Goal: Find specific page/section: Find specific page/section

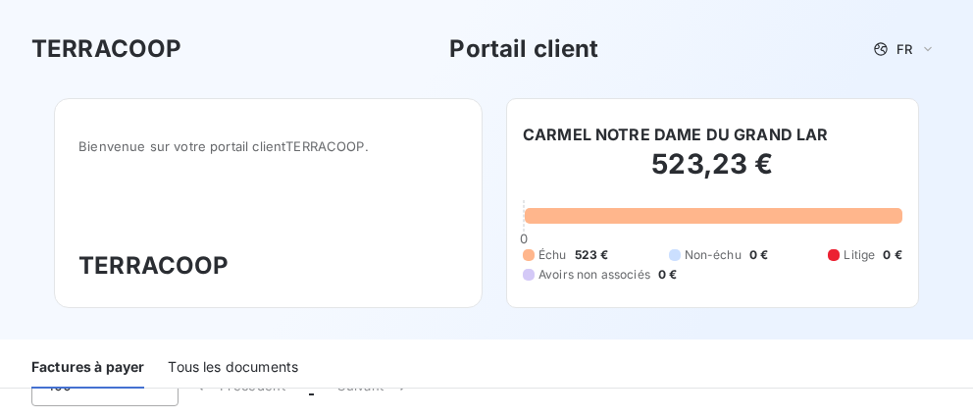
click at [340, 39] on div "TERRACOOP Portail client FR" at bounding box center [486, 48] width 910 height 35
click at [181, 318] on div "Bienvenue sur votre portail client TERRACOOP . TERRACOOP CARMEL NOTRE DAME DU G…" at bounding box center [487, 218] width 928 height 241
drag, startPoint x: 203, startPoint y: 321, endPoint x: 173, endPoint y: 315, distance: 31.0
click at [198, 319] on div "Bienvenue sur votre portail client TERRACOOP . TERRACOOP CARMEL NOTRE DAME DU G…" at bounding box center [487, 218] width 928 height 241
click at [118, 106] on div "Bienvenue sur votre portail client TERRACOOP . TERRACOOP" at bounding box center [268, 203] width 429 height 210
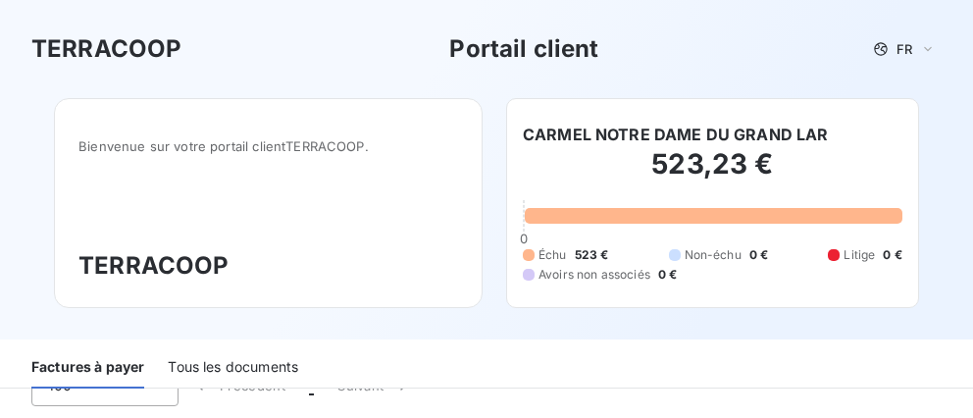
click at [437, 343] on div "Factures à payer Tous les documents" at bounding box center [486, 363] width 973 height 49
click at [308, 295] on div "Bienvenue sur votre portail client TERRACOOP . TERRACOOP" at bounding box center [268, 203] width 429 height 210
drag, startPoint x: 765, startPoint y: 371, endPoint x: 756, endPoint y: 361, distance: 13.2
click at [756, 361] on div "Factures à payer Tous les documents" at bounding box center [486, 367] width 973 height 41
click at [385, 11] on div "TERRACOOP Portail client FR" at bounding box center [486, 49] width 973 height 98
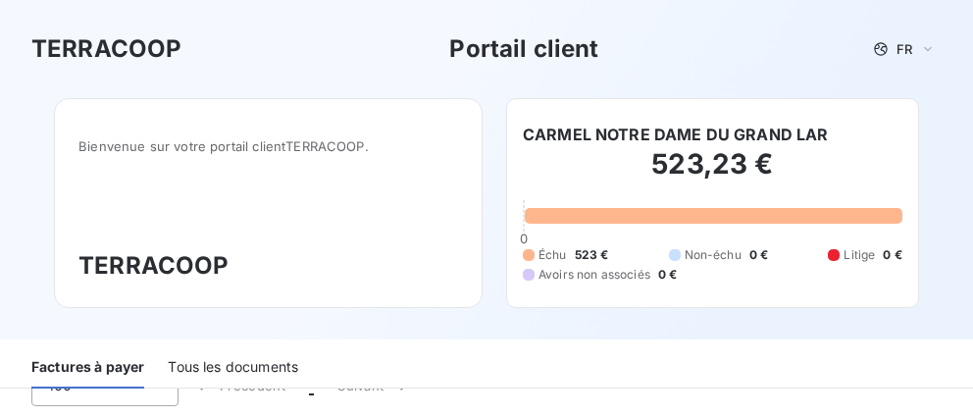
click at [716, 41] on div "TERRACOOP Portail client FR" at bounding box center [486, 48] width 910 height 35
click at [441, 282] on h3 "TERRACOOP" at bounding box center [268, 265] width 380 height 35
click at [445, 283] on h3 "TERRACOOP" at bounding box center [268, 265] width 380 height 35
click at [445, 284] on div "Bienvenue sur votre portail client TERRACOOP . TERRACOOP" at bounding box center [268, 203] width 429 height 210
click at [446, 348] on div "Factures à payer Tous les documents" at bounding box center [486, 367] width 973 height 41
